Goal: Information Seeking & Learning: Find specific page/section

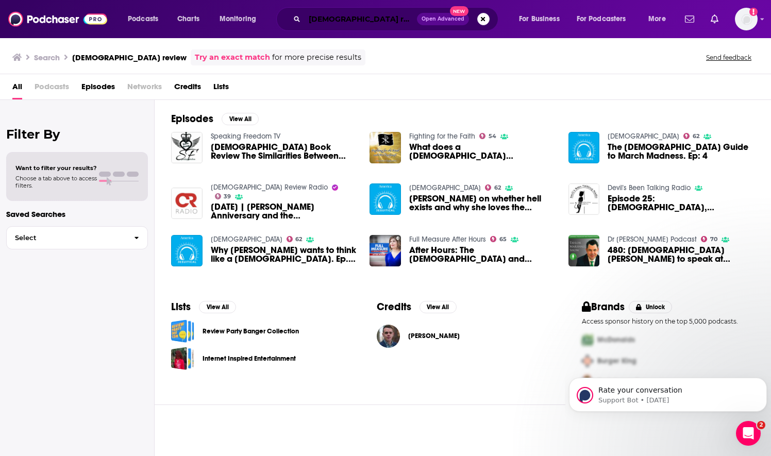
click at [327, 11] on input "[DEMOGRAPHIC_DATA] review" at bounding box center [361, 19] width 112 height 16
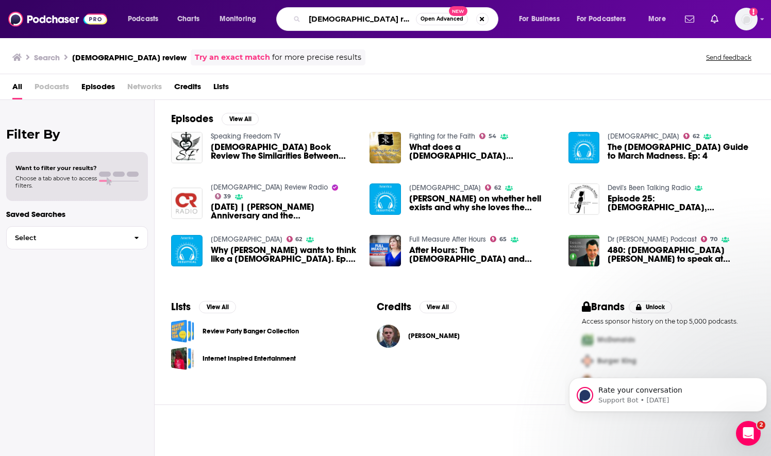
click at [327, 11] on input "[DEMOGRAPHIC_DATA] review" at bounding box center [360, 19] width 111 height 16
type input "[DEMOGRAPHIC_DATA] over everything"
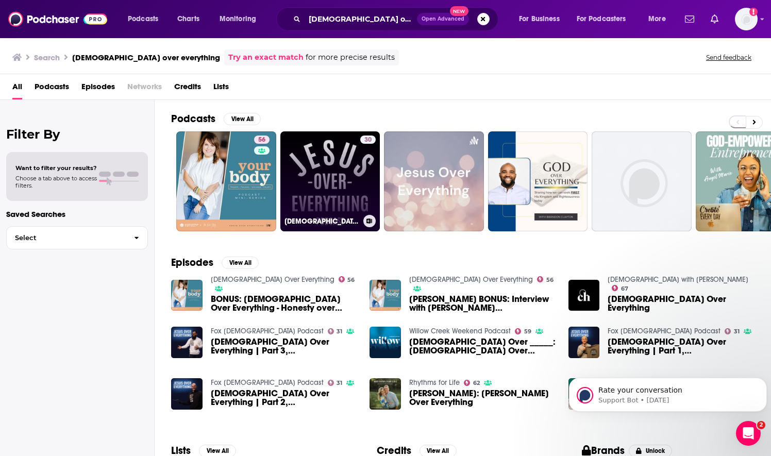
click at [328, 185] on link "30 [DEMOGRAPHIC_DATA] Over Everything Podcast" at bounding box center [330, 181] width 100 height 100
